Goal: Transaction & Acquisition: Download file/media

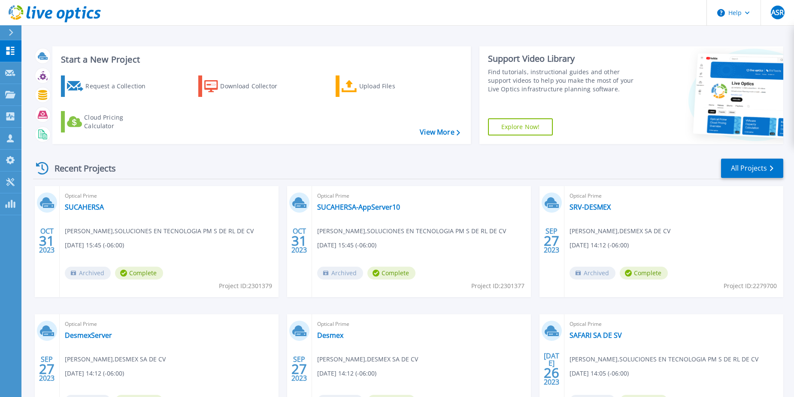
click at [13, 27] on div at bounding box center [15, 32] width 14 height 15
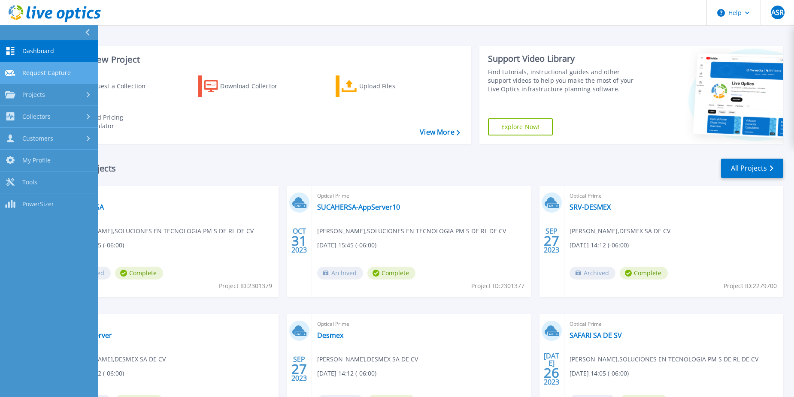
click at [47, 74] on span "Request Capture" at bounding box center [46, 73] width 48 height 8
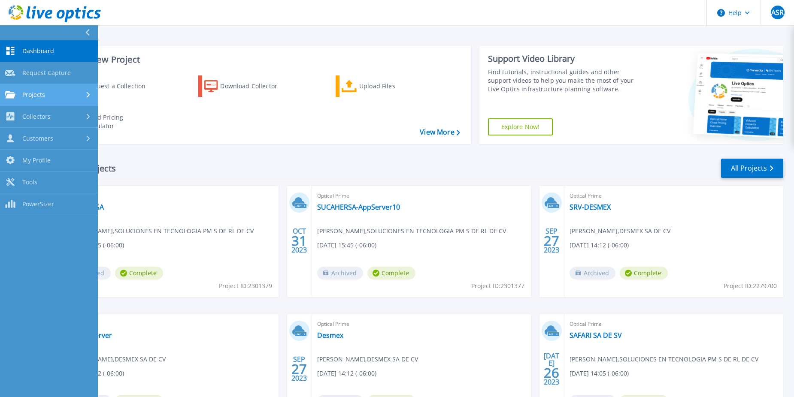
click at [45, 90] on link "Projects Projects" at bounding box center [49, 95] width 98 height 22
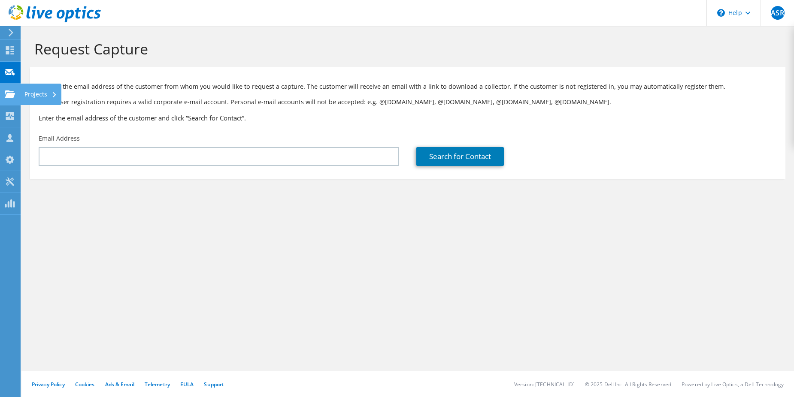
click at [9, 91] on use at bounding box center [10, 93] width 10 height 7
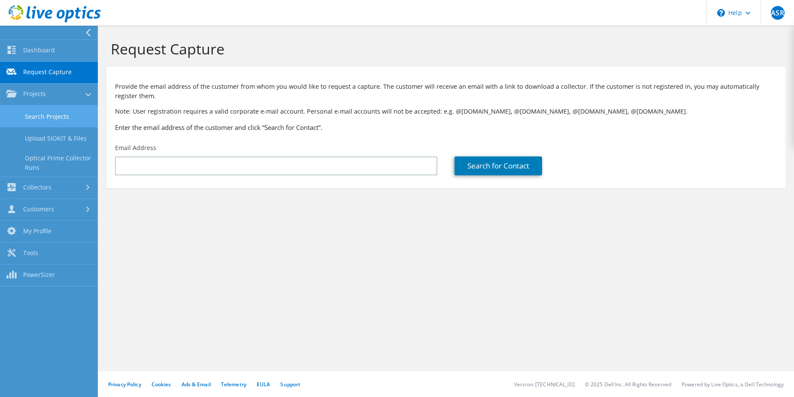
click at [57, 115] on link "Search Projects" at bounding box center [49, 117] width 98 height 22
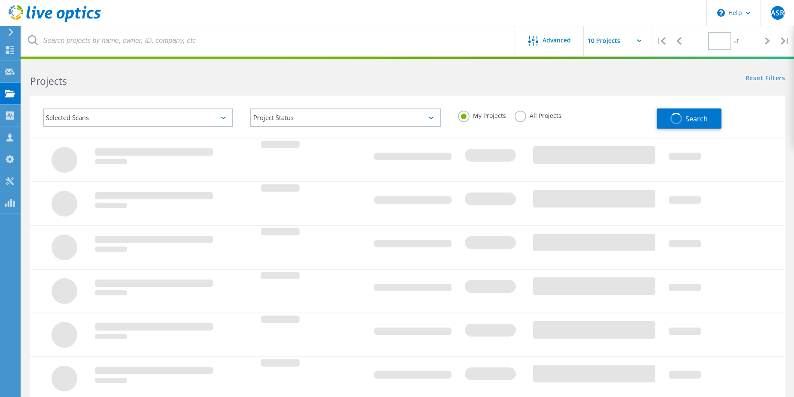
type input "1"
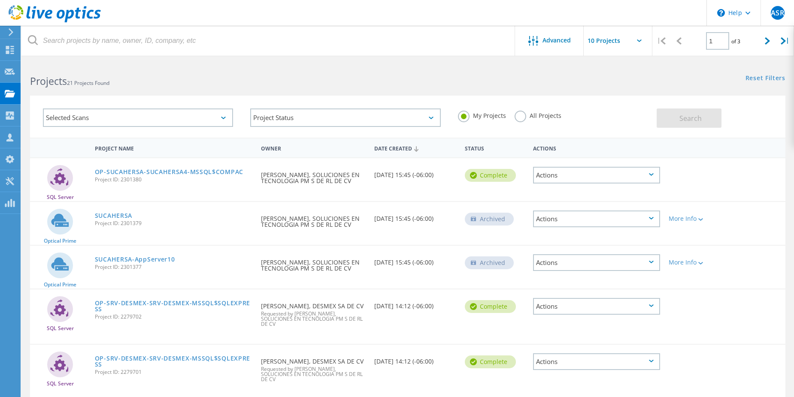
click at [401, 150] on div "Date Created" at bounding box center [415, 148] width 91 height 16
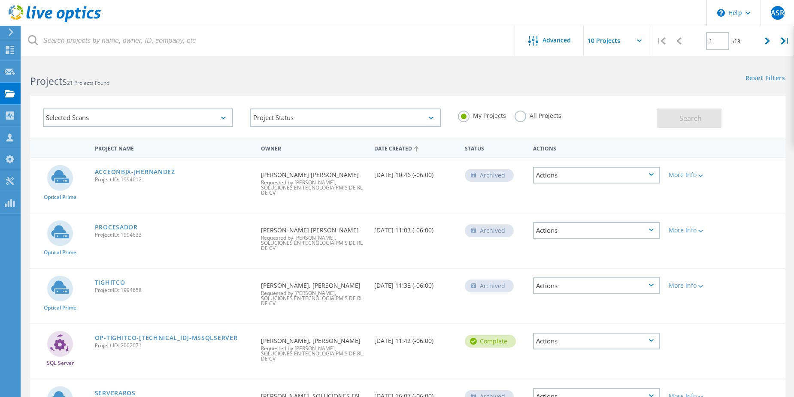
click at [403, 149] on div "Date Created" at bounding box center [415, 148] width 91 height 16
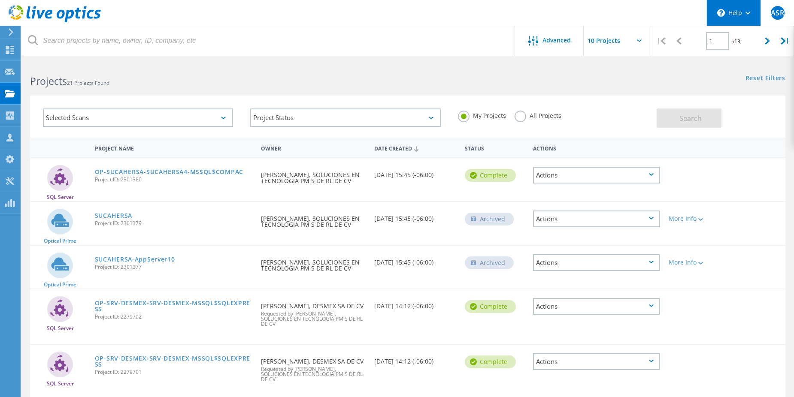
click at [743, 15] on div "\n Help" at bounding box center [733, 13] width 54 height 26
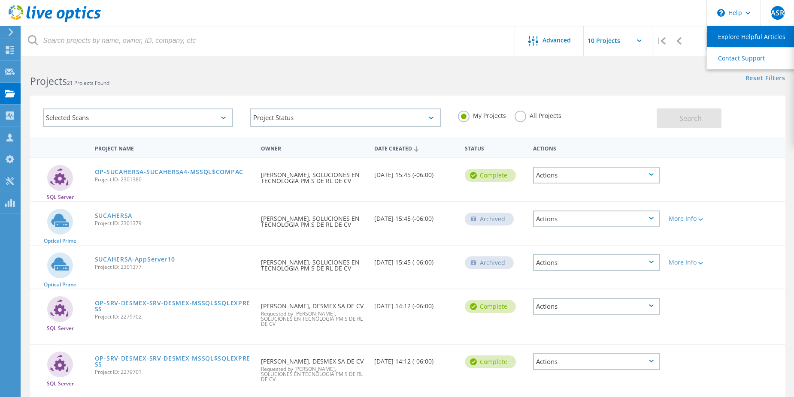
click at [741, 36] on link "Explore Helpful Articles" at bounding box center [755, 36] width 96 height 21
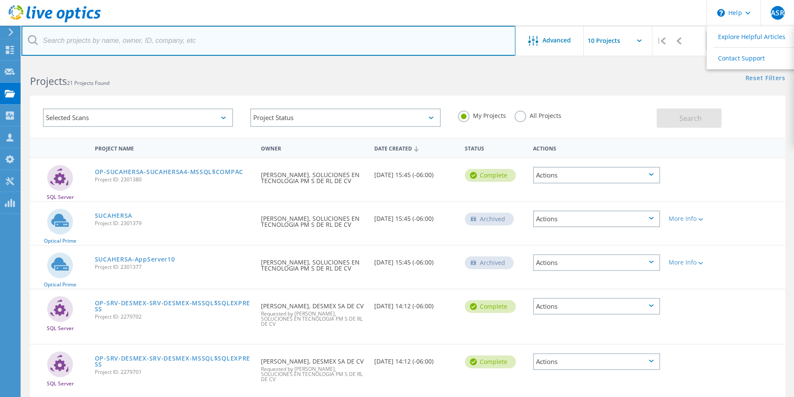
click at [311, 32] on input "text" at bounding box center [268, 41] width 494 height 30
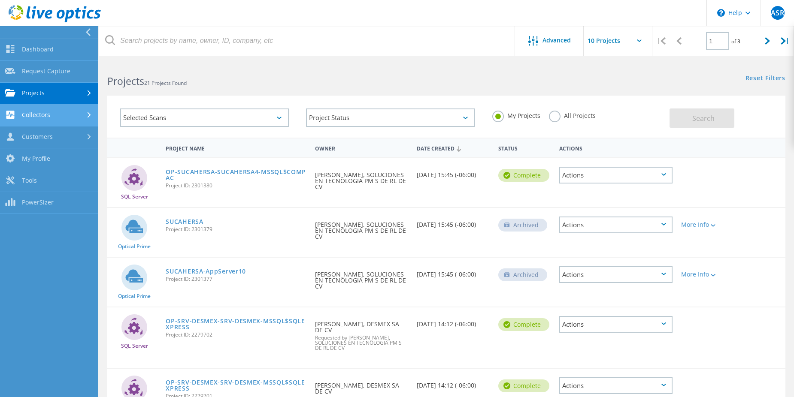
click at [54, 115] on link "Collectors" at bounding box center [49, 116] width 98 height 22
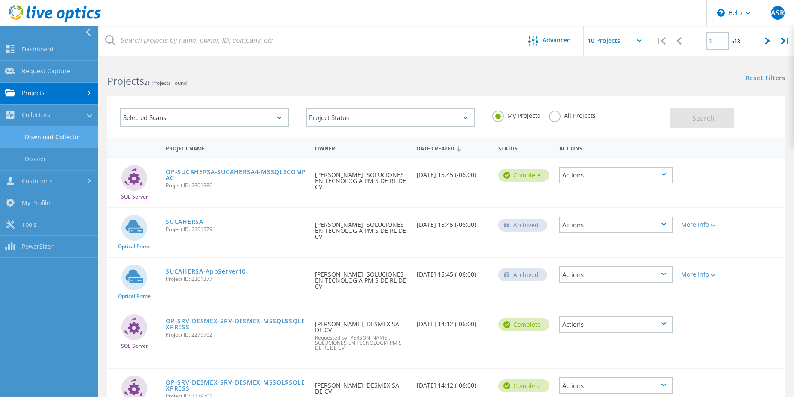
click at [68, 136] on link "Download Collector" at bounding box center [49, 138] width 98 height 22
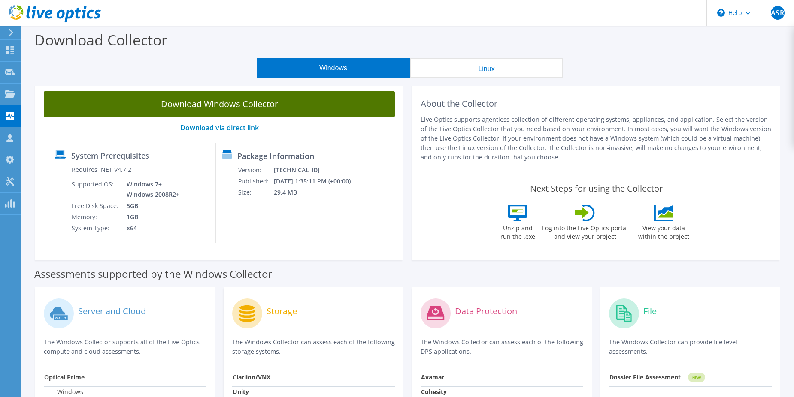
click at [214, 110] on link "Download Windows Collector" at bounding box center [219, 104] width 351 height 26
